Goal: Task Accomplishment & Management: Use online tool/utility

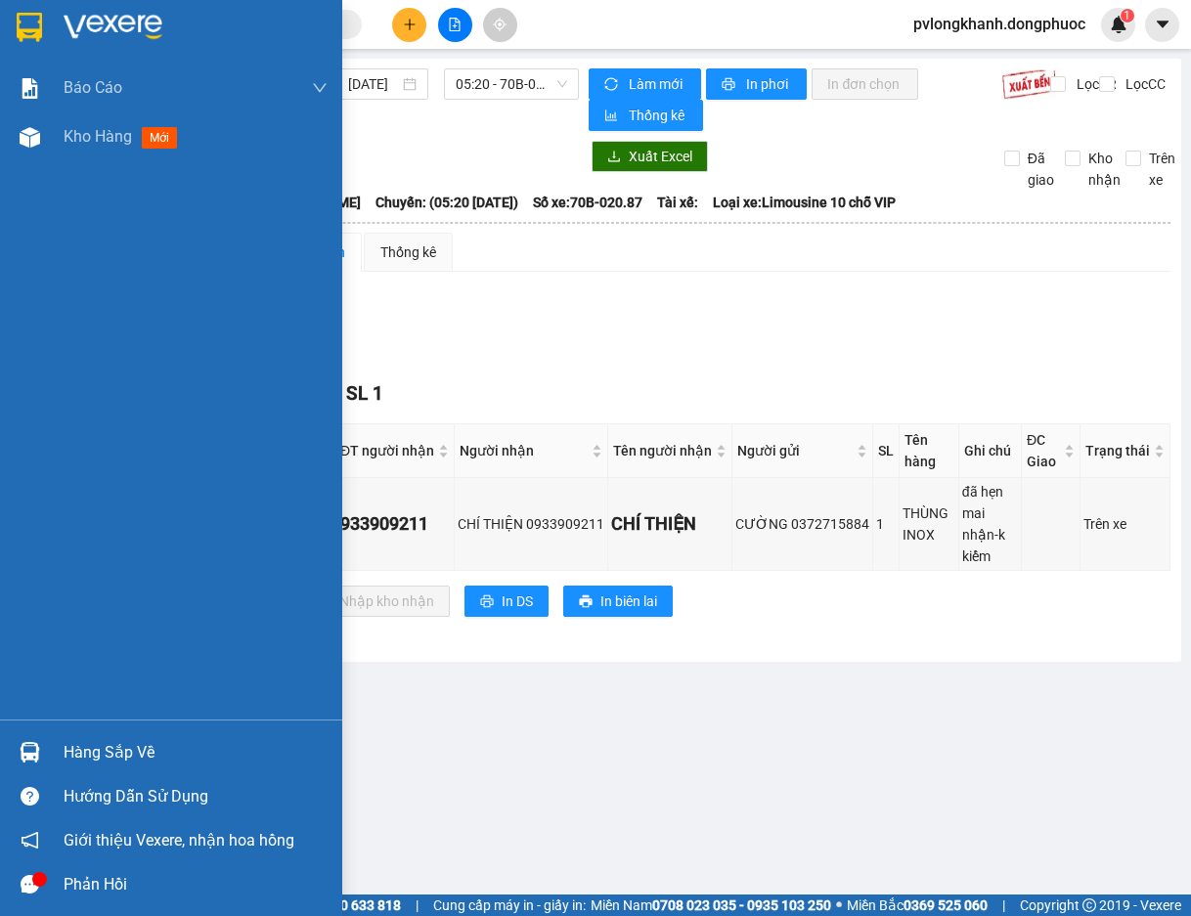
click at [132, 745] on div "Hàng sắp về" at bounding box center [196, 752] width 264 height 29
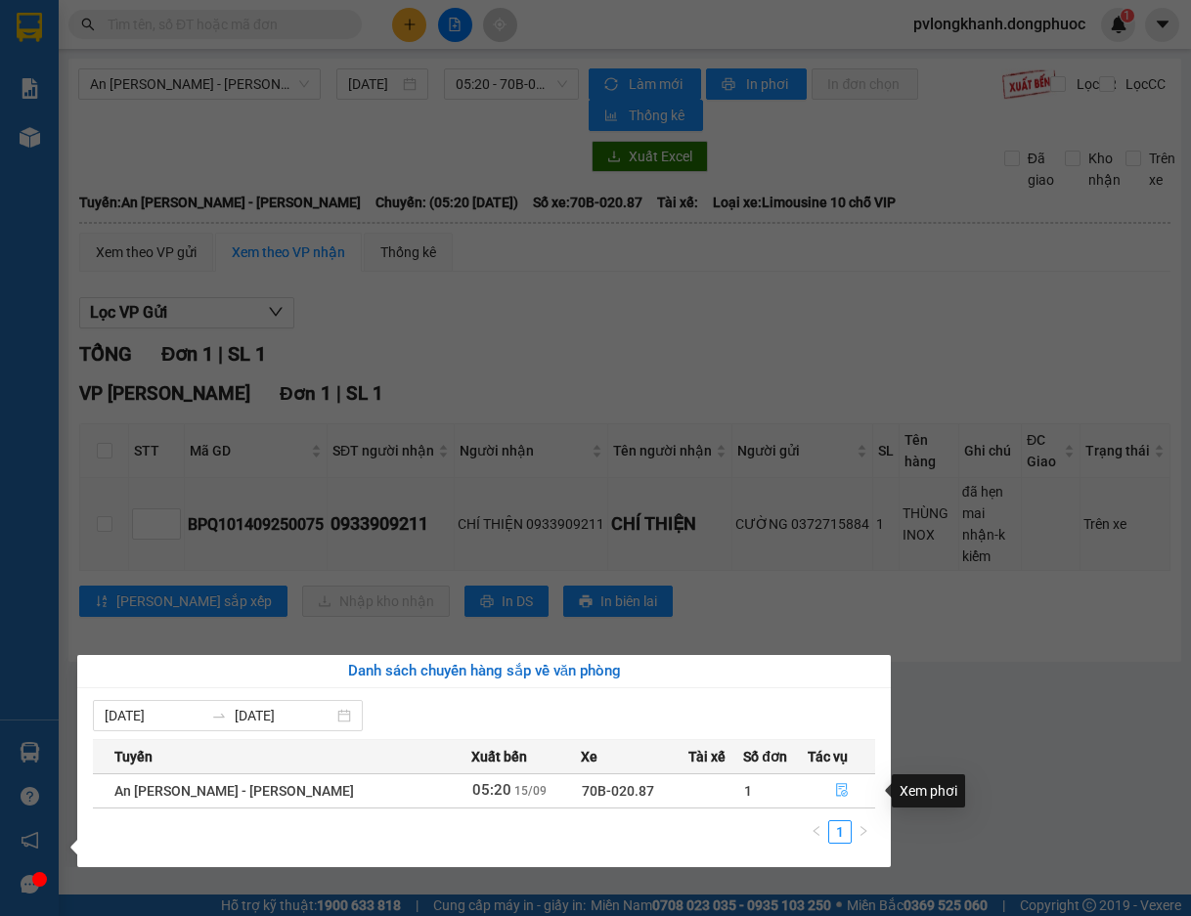
click at [835, 790] on icon "file-done" at bounding box center [842, 790] width 14 height 14
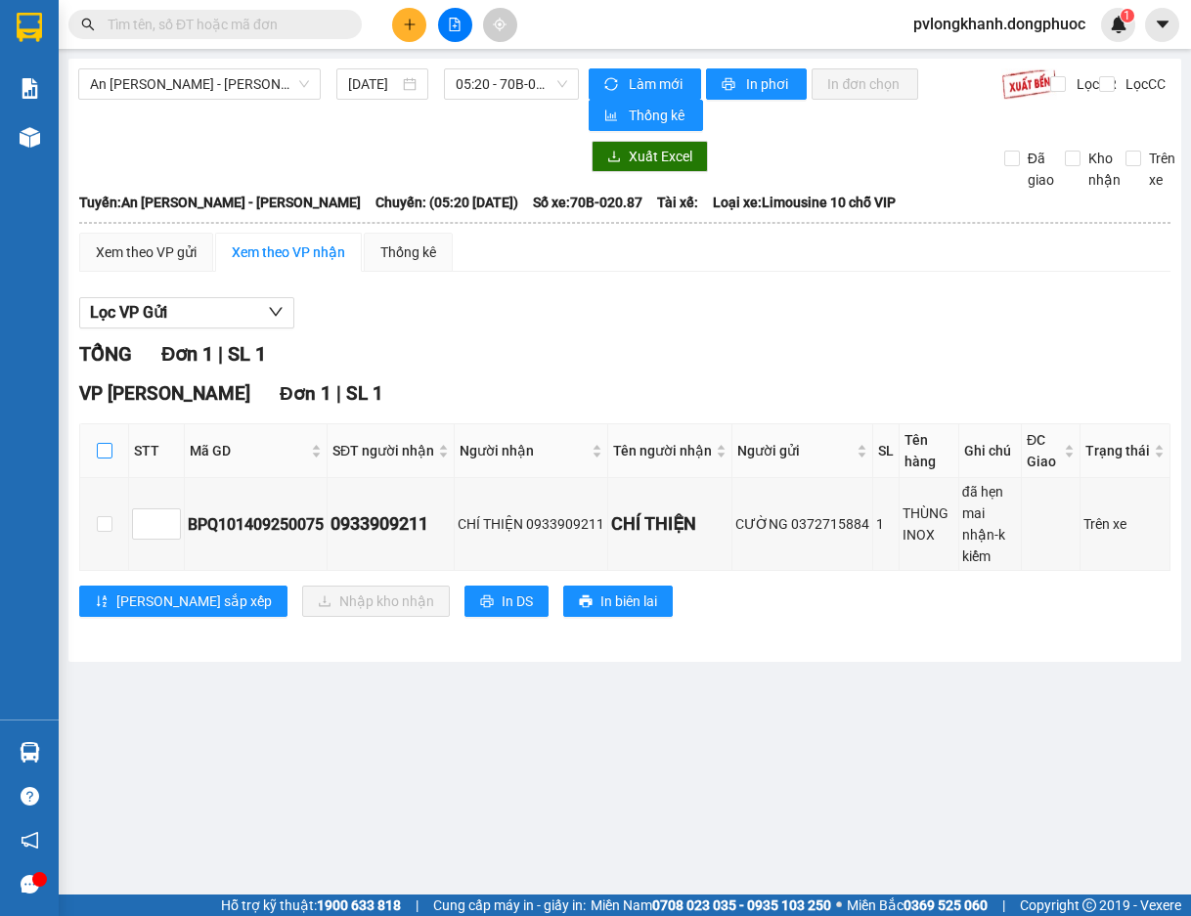
click at [105, 456] on input "checkbox" at bounding box center [105, 451] width 16 height 16
checkbox input "true"
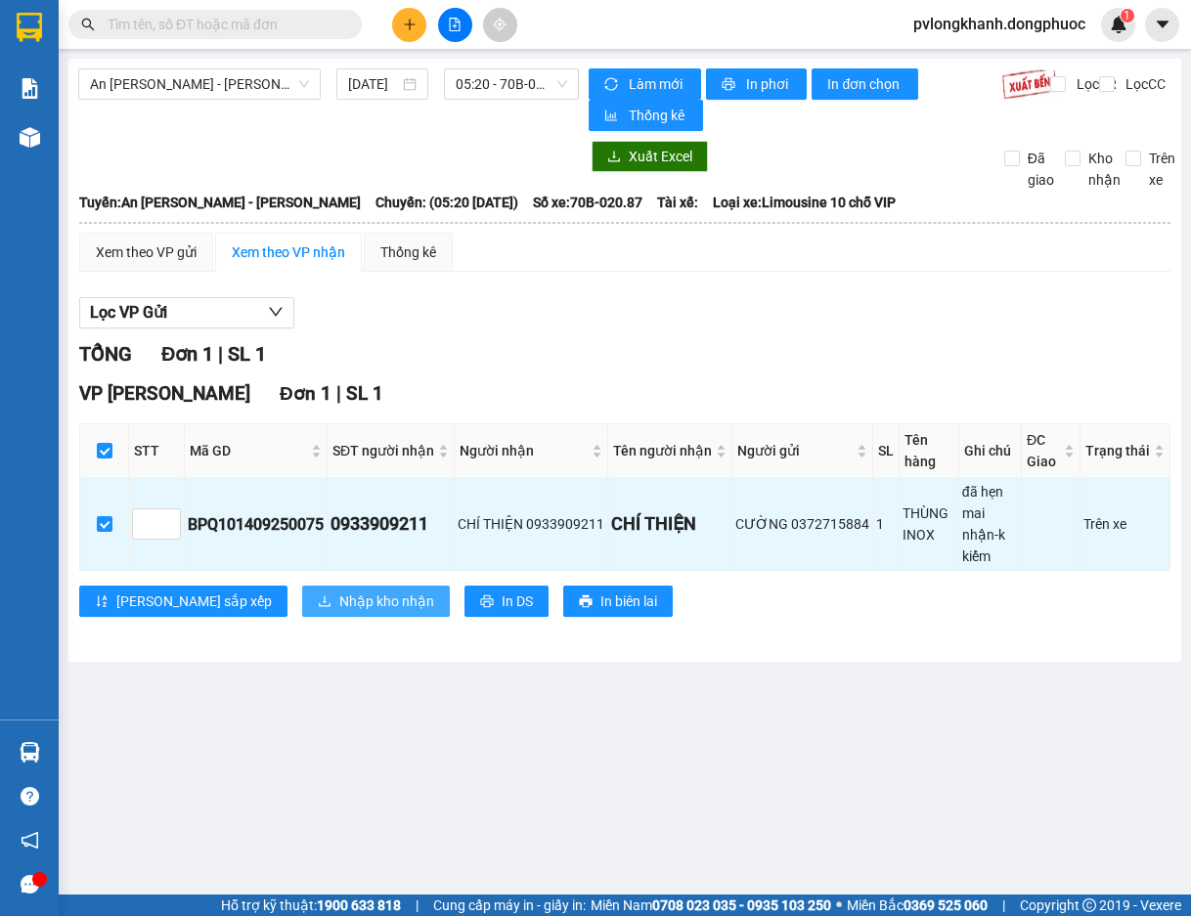
click at [339, 591] on span "Nhập kho nhận" at bounding box center [386, 602] width 95 height 22
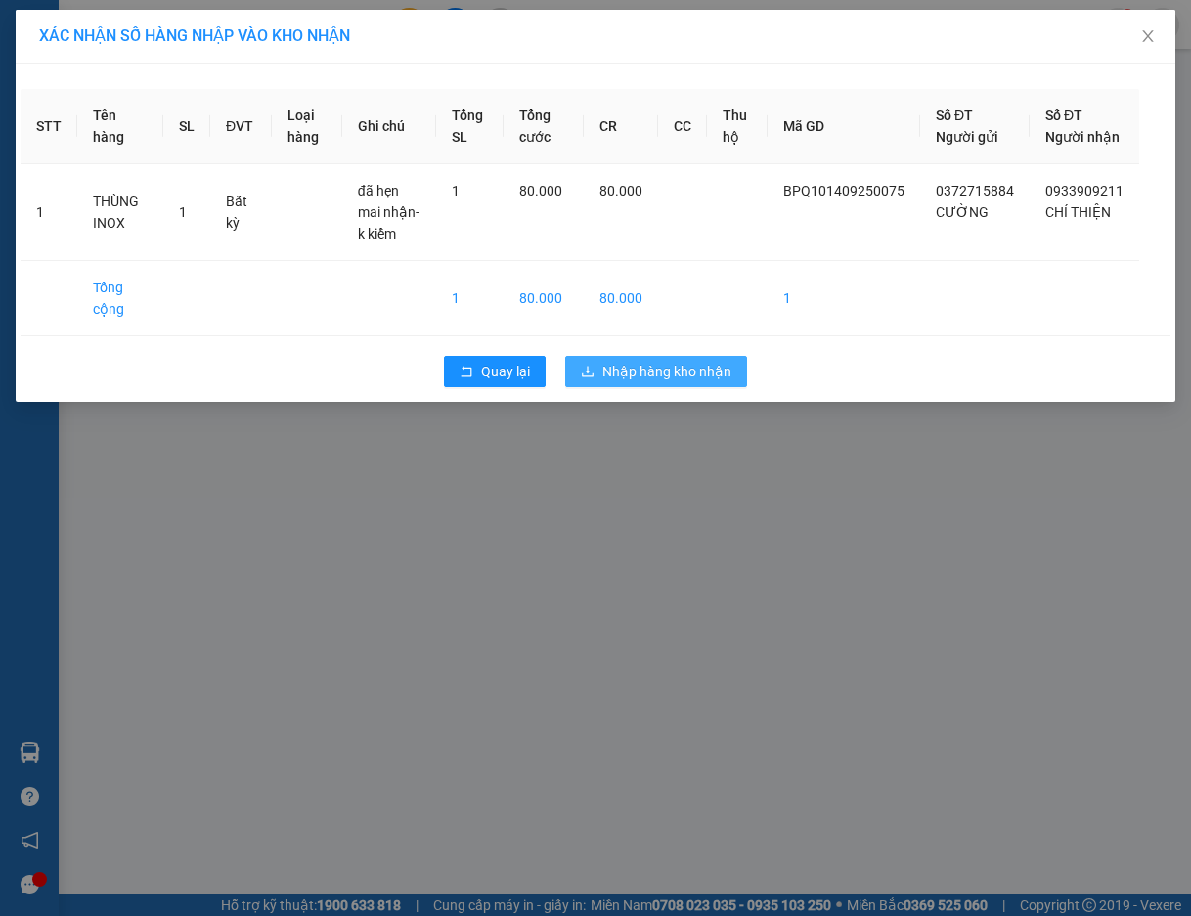
click at [618, 376] on span "Nhập hàng kho nhận" at bounding box center [666, 372] width 129 height 22
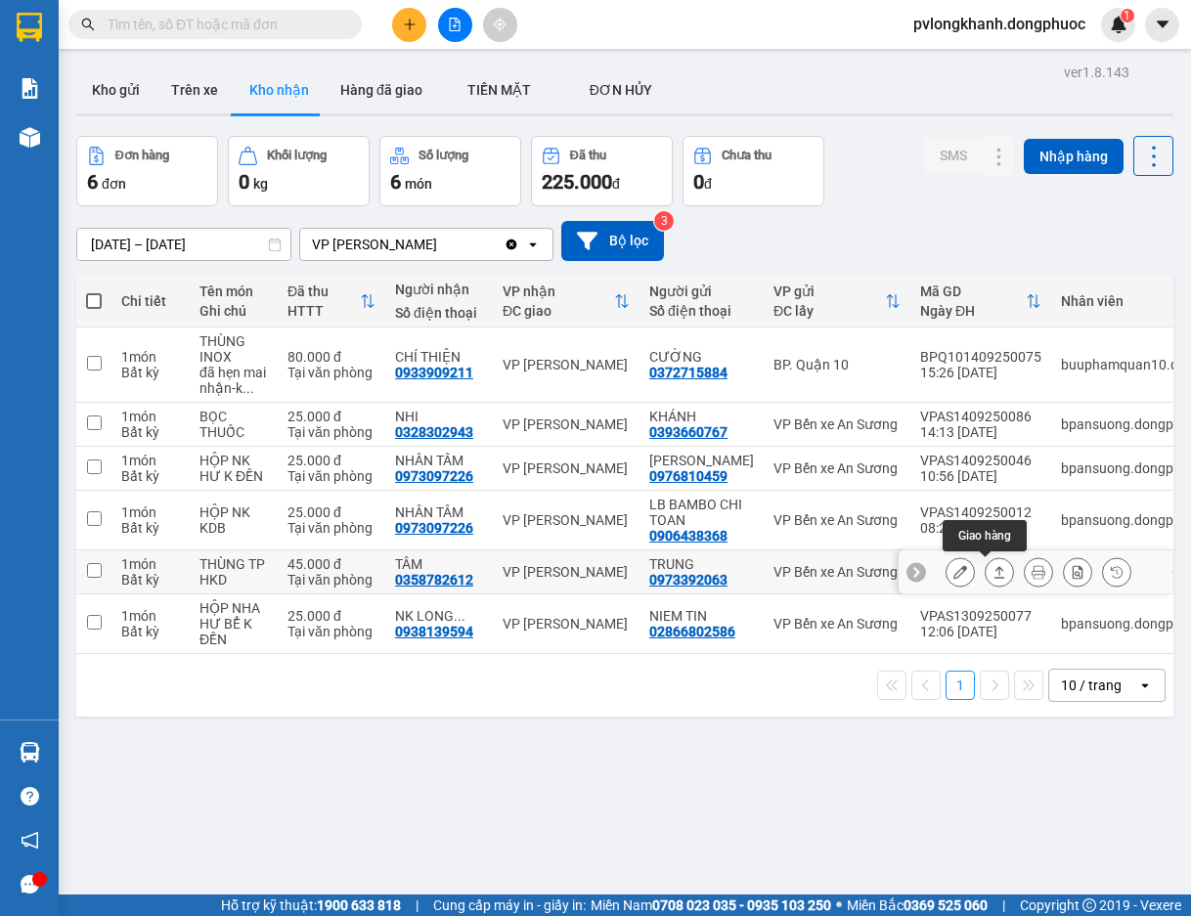
click at [985, 569] on button at bounding box center [998, 572] width 27 height 34
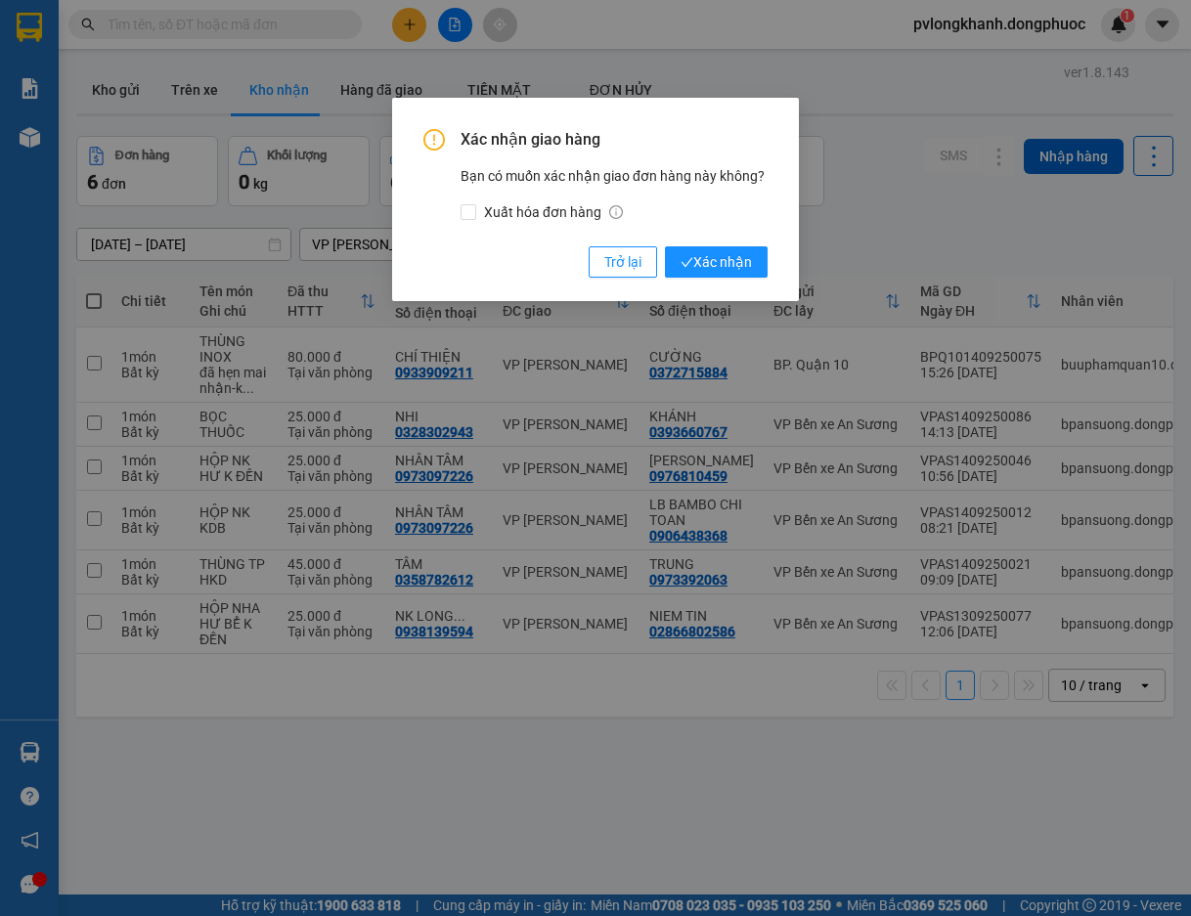
click at [723, 243] on div "Xác nhận giao hàng Bạn có muốn xác nhận giao đơn hàng này không? Xuất hóa đơn h…" at bounding box center [595, 203] width 344 height 149
click at [721, 254] on span "Xác nhận" at bounding box center [715, 262] width 71 height 22
